Goal: Task Accomplishment & Management: Use online tool/utility

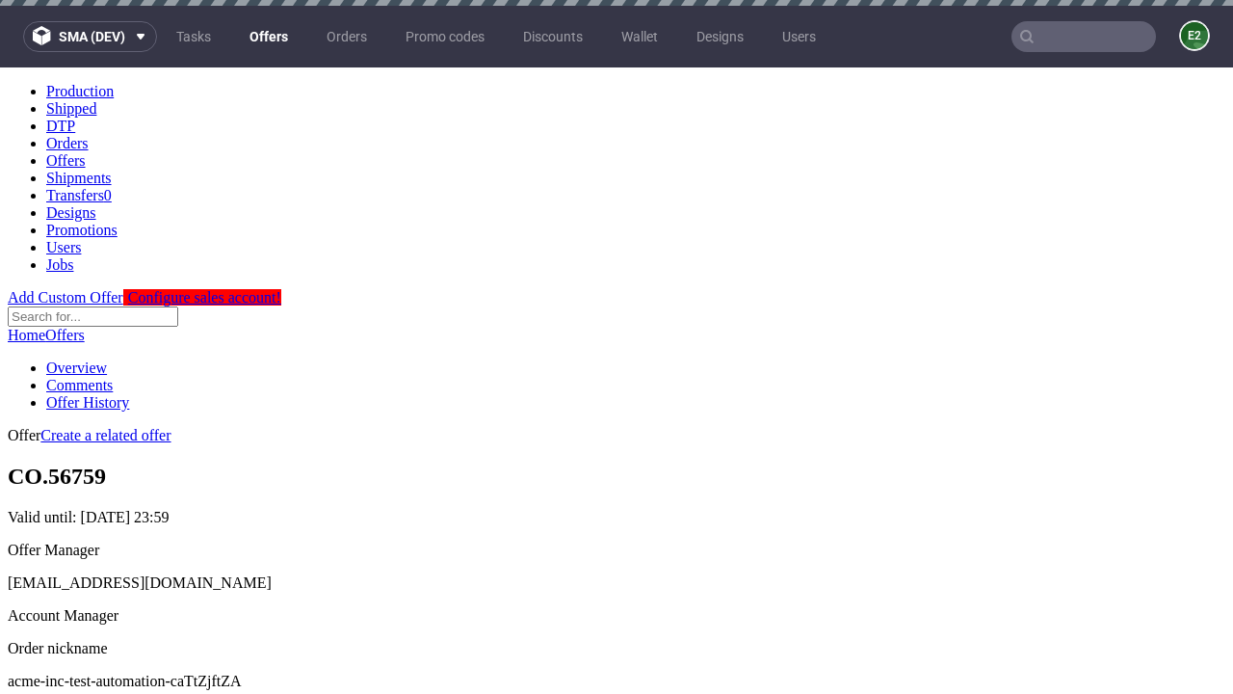
scroll to position [6, 0]
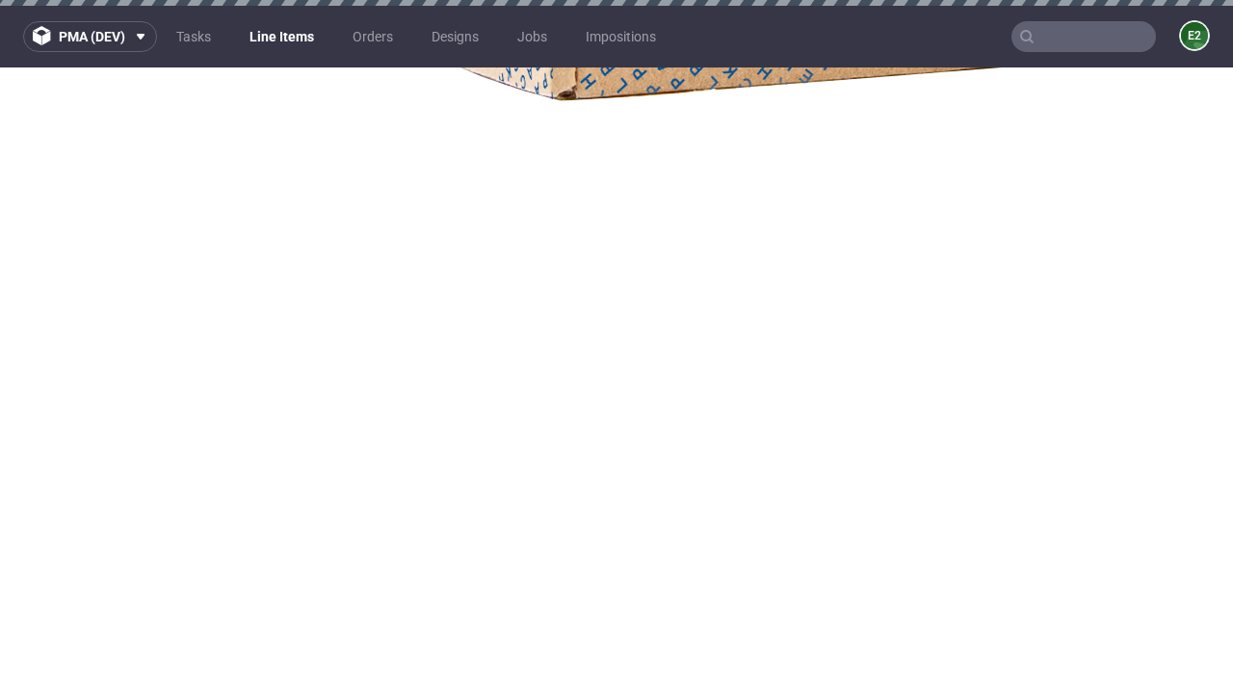
select select "accepted"
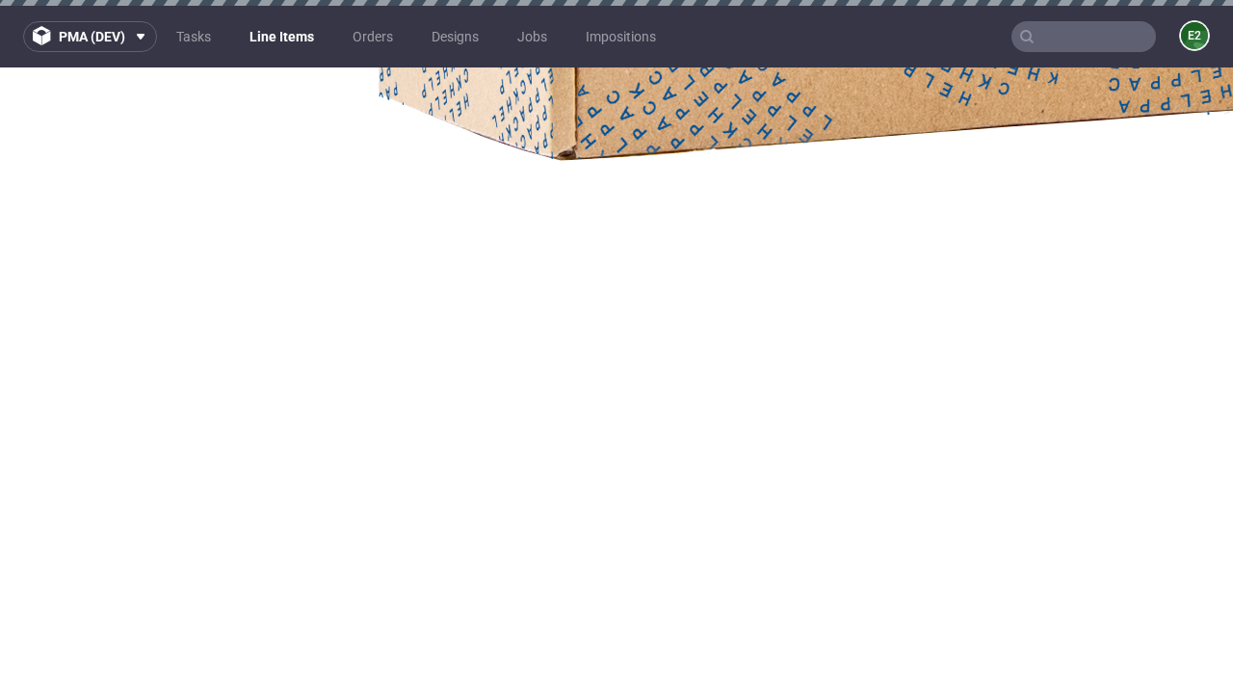
scroll to position [6, 0]
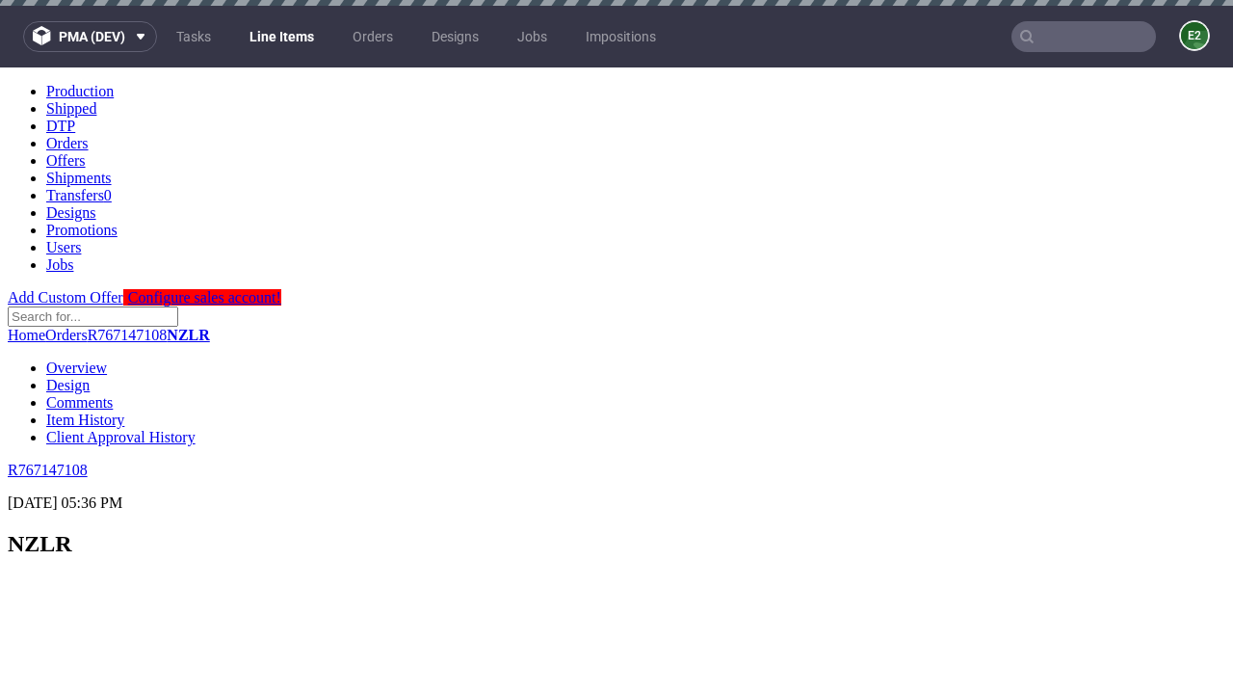
scroll to position [3128, 0]
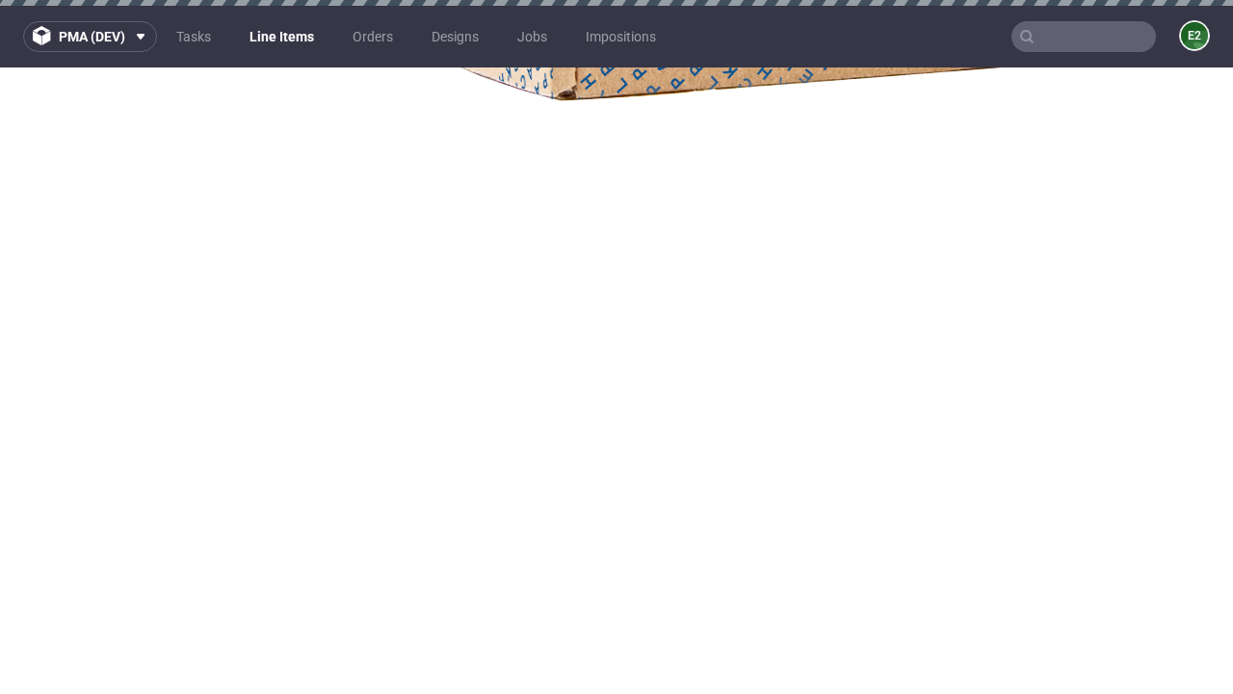
select select "received"
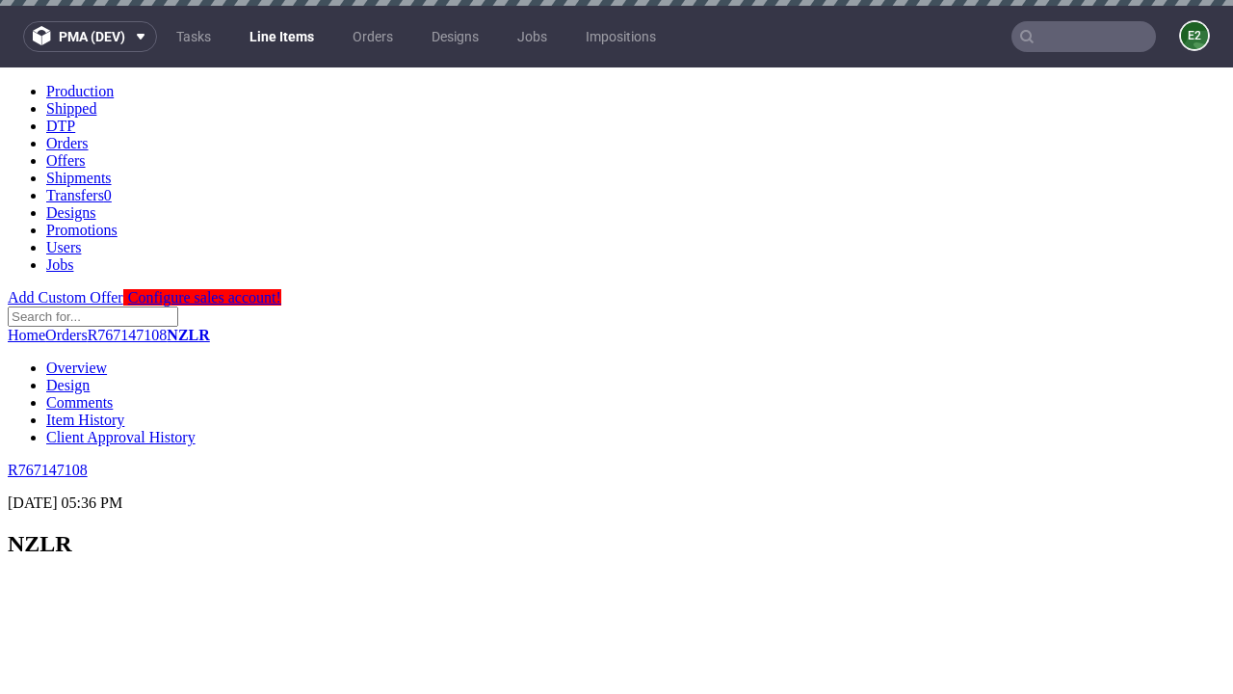
scroll to position [3128, 0]
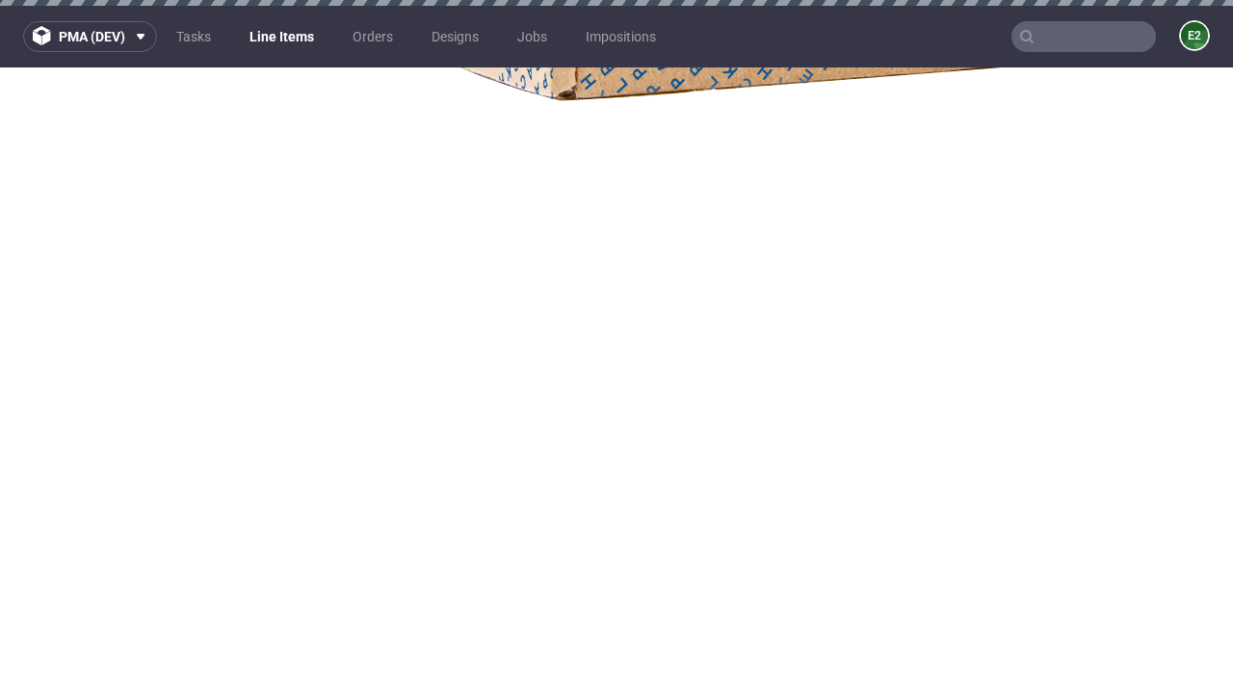
select select "accepted_dtp_issue_reprint"
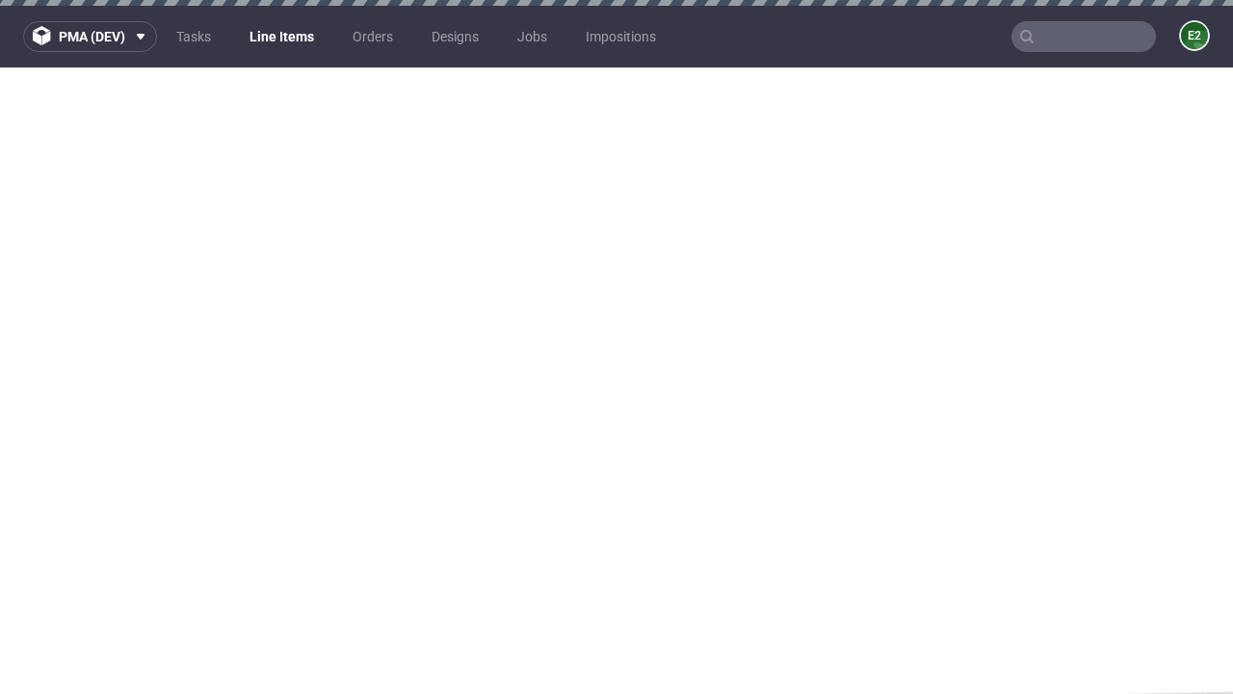
scroll to position [3201, 0]
